Goal: Information Seeking & Learning: Learn about a topic

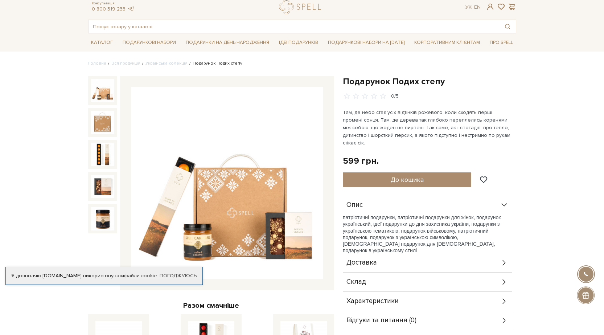
scroll to position [36, 0]
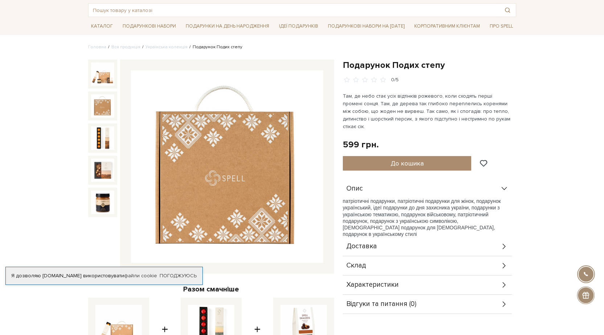
click at [107, 106] on img at bounding box center [102, 105] width 23 height 23
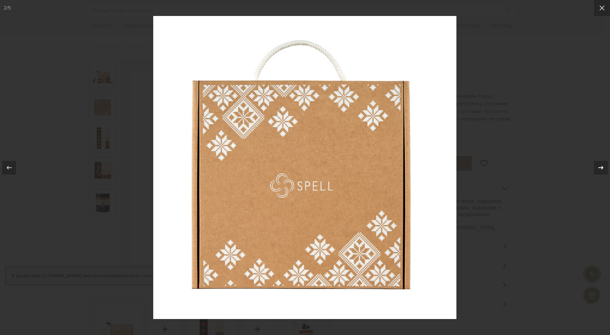
click at [600, 167] on icon at bounding box center [600, 167] width 9 height 9
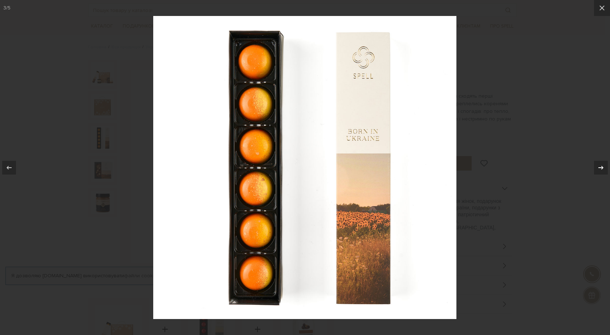
click at [600, 167] on icon at bounding box center [600, 167] width 9 height 9
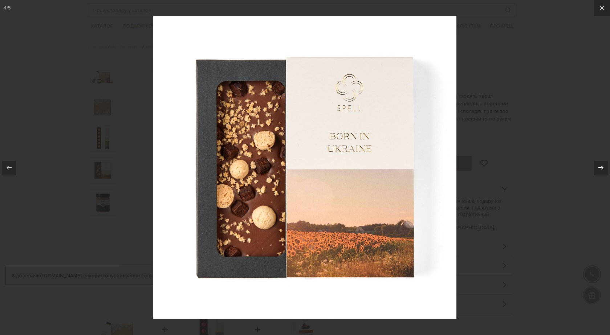
click at [600, 167] on icon at bounding box center [600, 167] width 9 height 9
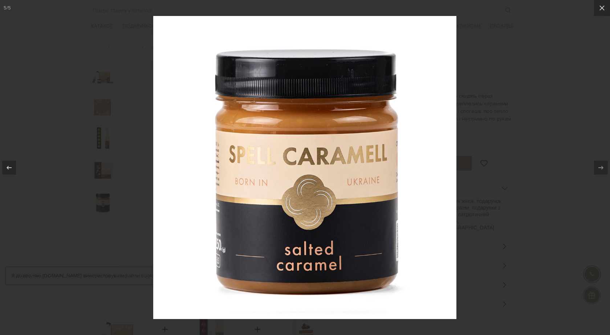
click at [555, 106] on div at bounding box center [305, 167] width 610 height 335
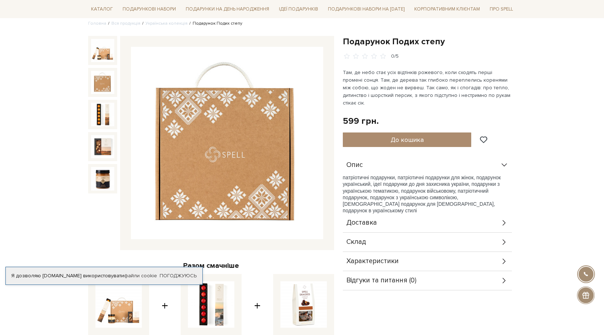
scroll to position [73, 0]
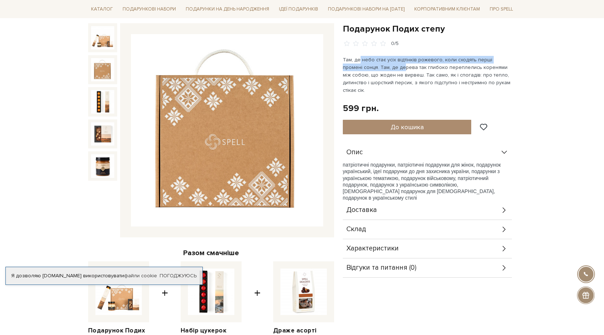
drag, startPoint x: 385, startPoint y: 71, endPoint x: 360, endPoint y: 78, distance: 26.1
click at [358, 62] on p "Там, де небо стає усіх відтінків рожевого, коли сходять перші промені сонця. Та…" at bounding box center [428, 75] width 170 height 38
drag, startPoint x: 370, startPoint y: 75, endPoint x: 375, endPoint y: 69, distance: 8.3
click at [372, 58] on p "Там, де небо стає усіх відтінків рожевого, коли сходять перші промені сонця. Та…" at bounding box center [428, 75] width 170 height 38
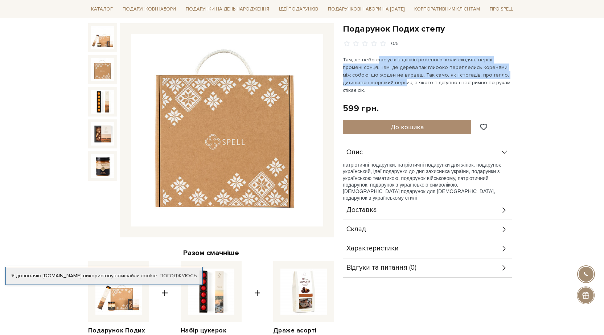
drag, startPoint x: 377, startPoint y: 84, endPoint x: 377, endPoint y: 62, distance: 21.1
click at [377, 61] on p "Там, де небо стає усіх відтінків рожевого, коли сходять перші промені сонця. Та…" at bounding box center [428, 75] width 170 height 38
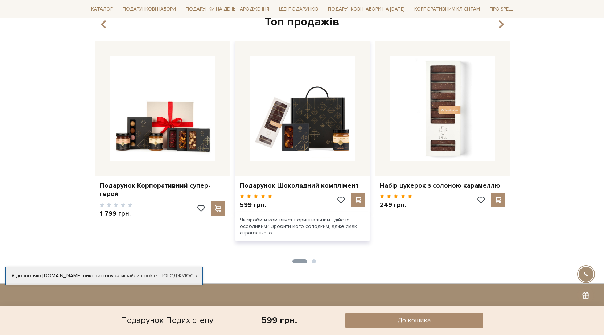
scroll to position [508, 0]
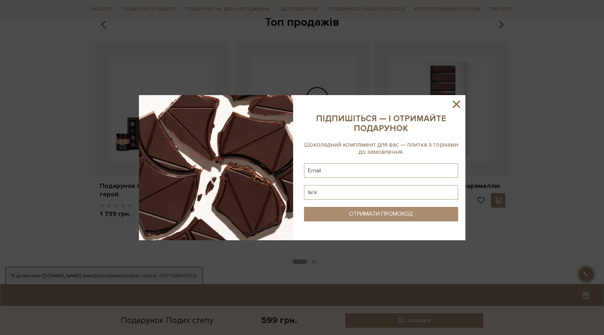
click at [457, 100] on icon at bounding box center [457, 104] width 12 height 12
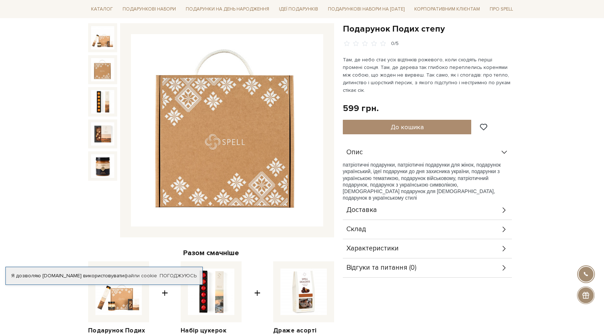
scroll to position [0, 0]
